Goal: Find specific page/section: Find specific page/section

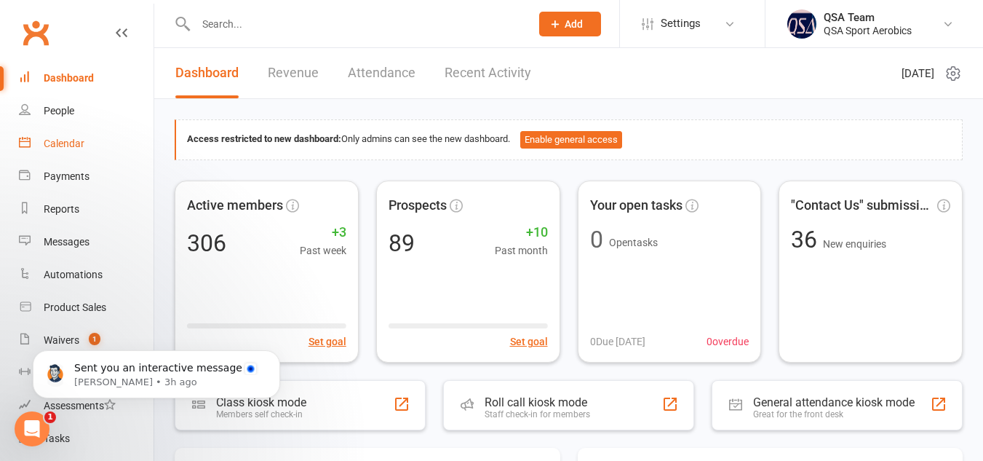
click at [77, 140] on div "Calendar" at bounding box center [64, 144] width 41 height 12
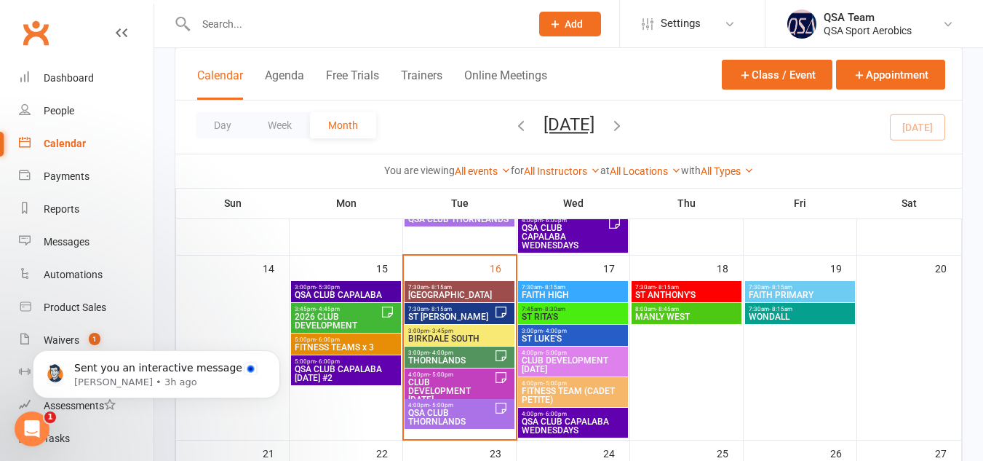
scroll to position [466, 0]
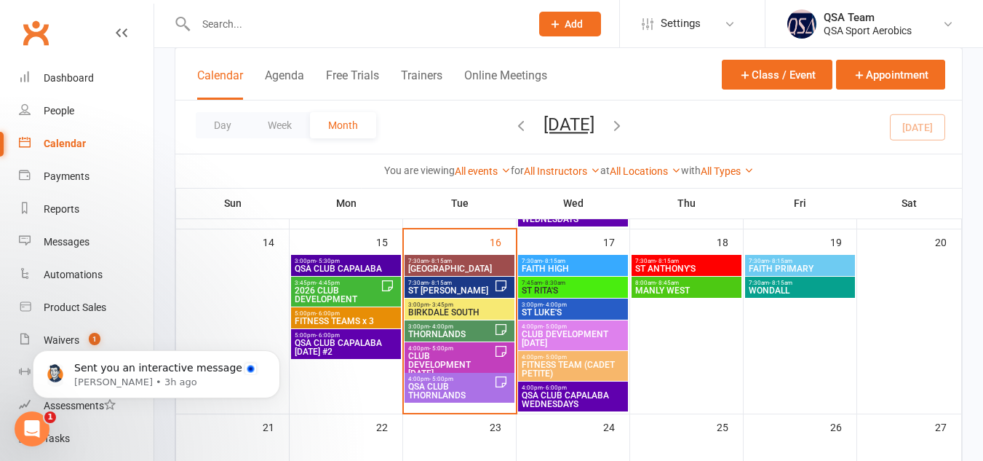
click at [460, 287] on span "ST [PERSON_NAME]" at bounding box center [451, 290] width 87 height 9
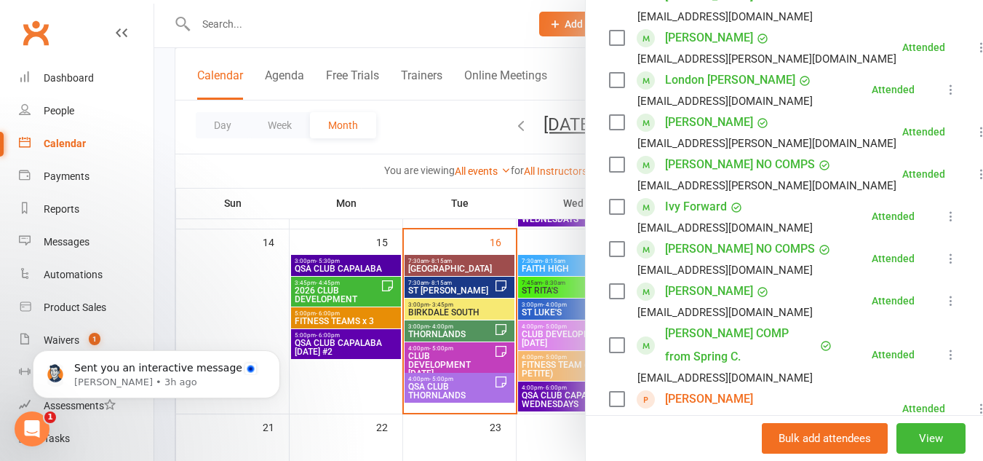
scroll to position [353, 0]
click at [702, 199] on link "Ivy Forward" at bounding box center [696, 205] width 62 height 23
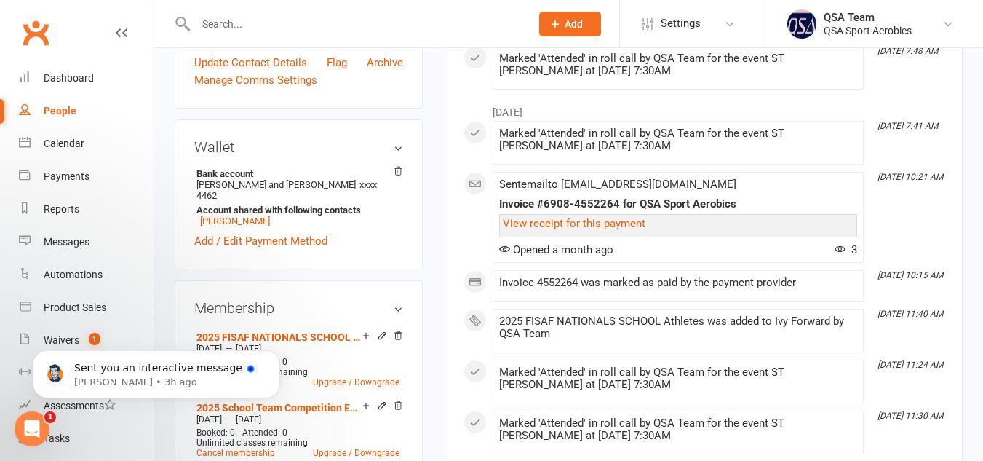
scroll to position [371, 0]
click at [57, 341] on body "Sent you an interactive message [PERSON_NAME] • 3h ago" at bounding box center [156, 370] width 279 height 90
click at [54, 339] on body "Sent you an interactive message [PERSON_NAME] • 3h ago" at bounding box center [156, 370] width 279 height 90
click at [72, 338] on body "Sent you an interactive message [PERSON_NAME] • 3h ago" at bounding box center [156, 370] width 279 height 90
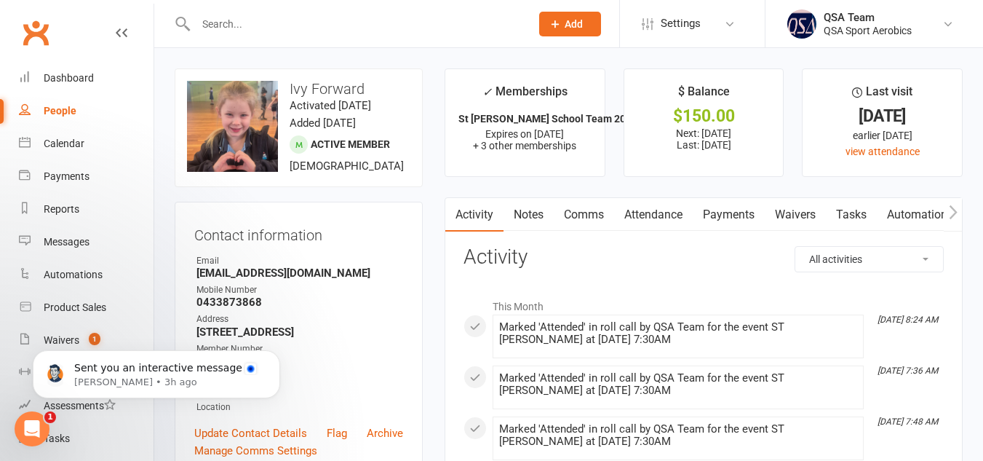
click at [62, 334] on div "Sent you an interactive message [PERSON_NAME] • 3h ago" at bounding box center [157, 307] width 268 height 182
click at [278, 356] on icon "Dismiss notification" at bounding box center [276, 354] width 8 height 8
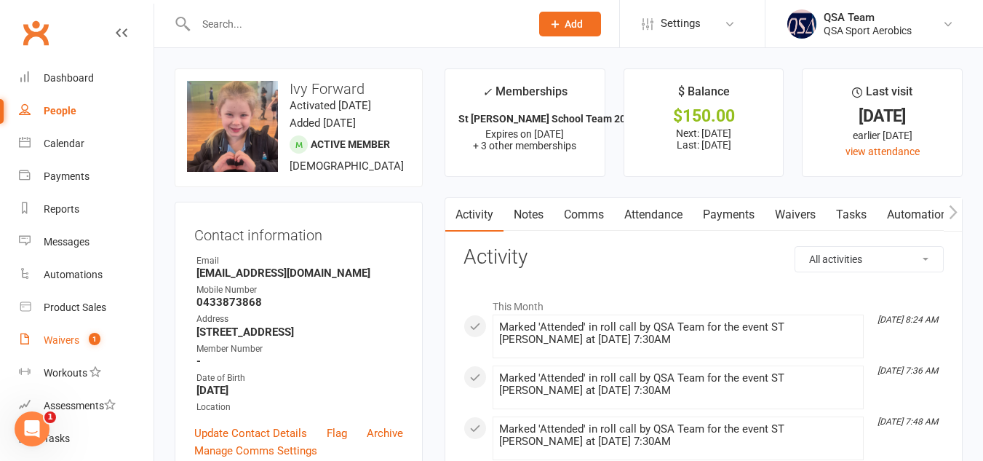
click at [65, 341] on div "Waivers" at bounding box center [62, 340] width 36 height 12
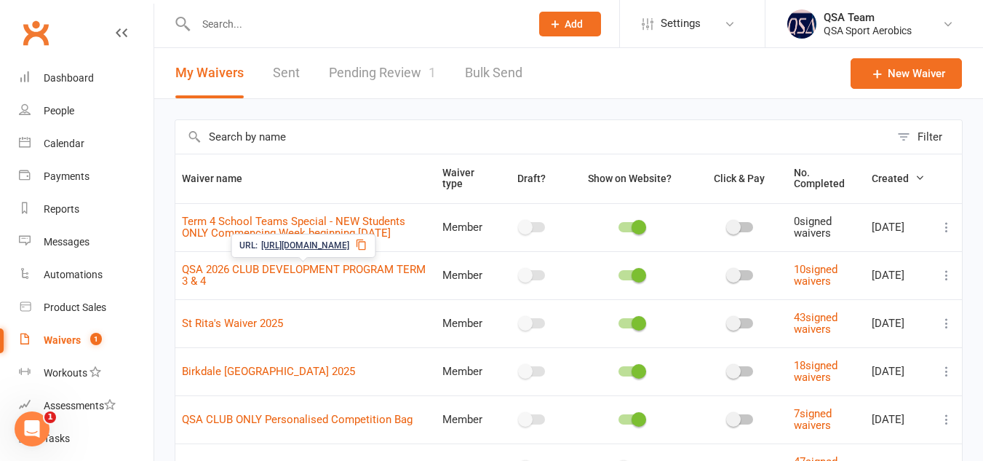
click at [309, 245] on span "[URL][DOMAIN_NAME]" at bounding box center [305, 246] width 88 height 14
click at [380, 20] on input "text" at bounding box center [355, 24] width 329 height 20
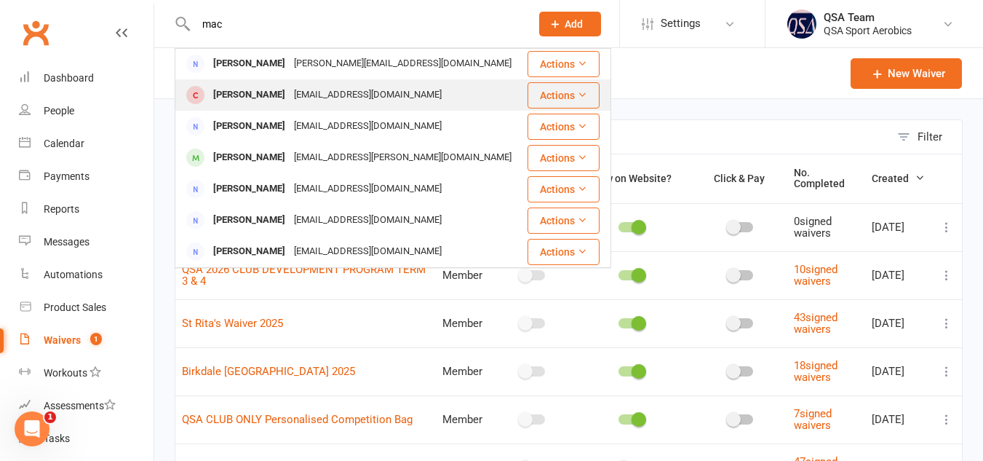
scroll to position [64, 0]
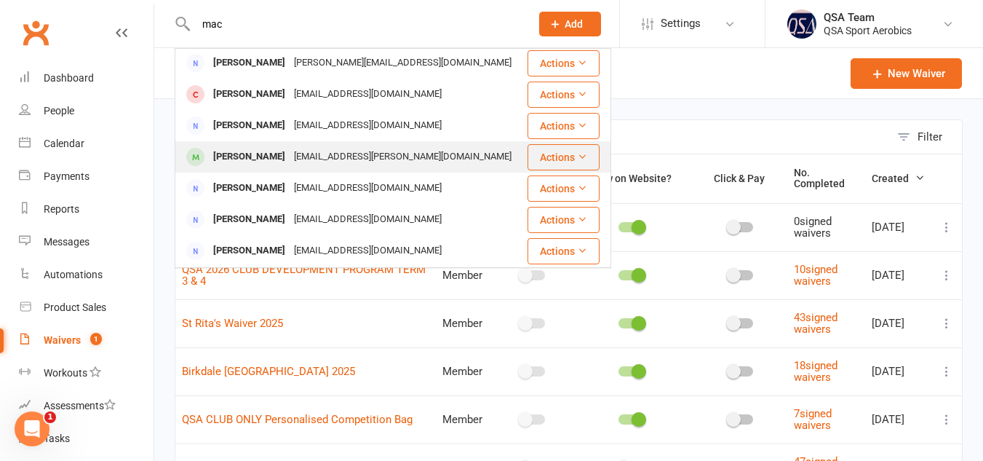
type input "mac"
click at [381, 162] on div "[EMAIL_ADDRESS][PERSON_NAME][DOMAIN_NAME]" at bounding box center [403, 156] width 226 height 21
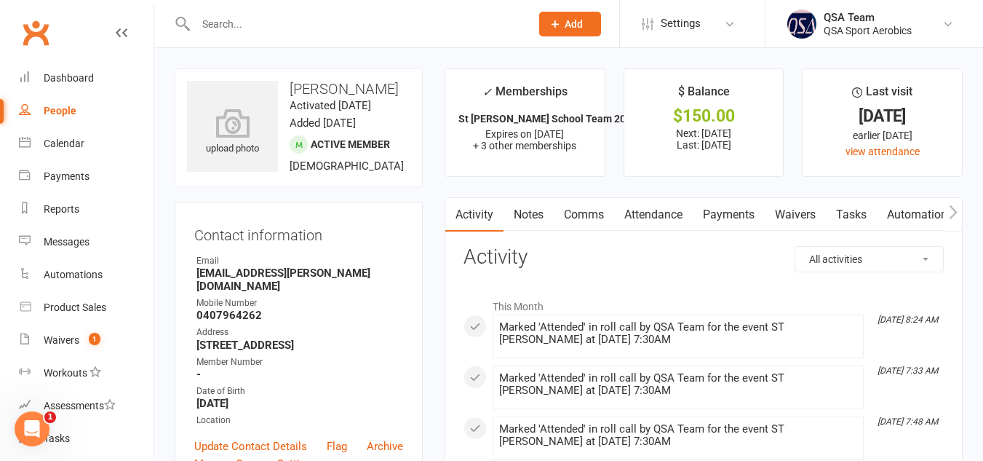
click at [355, 25] on input "text" at bounding box center [355, 24] width 329 height 20
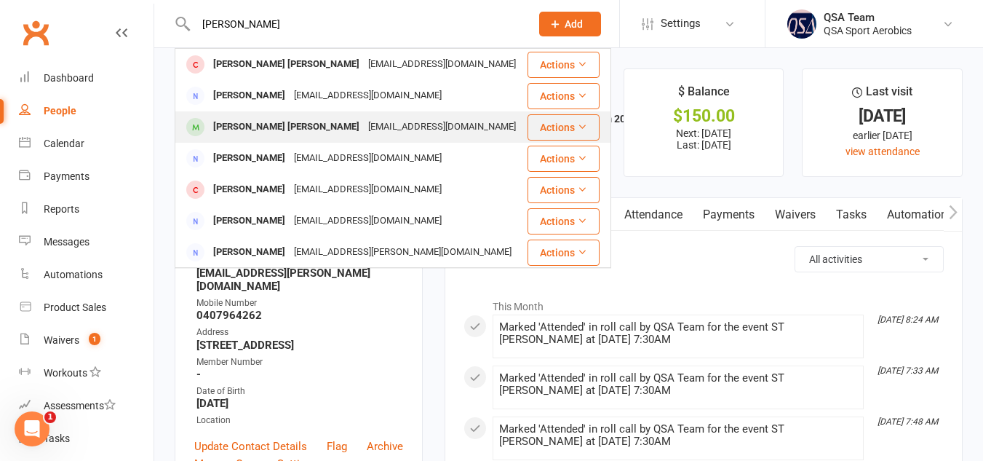
type input "[PERSON_NAME]"
click at [370, 121] on div "[EMAIL_ADDRESS][DOMAIN_NAME]" at bounding box center [442, 126] width 156 height 21
